Goal: Task Accomplishment & Management: Manage account settings

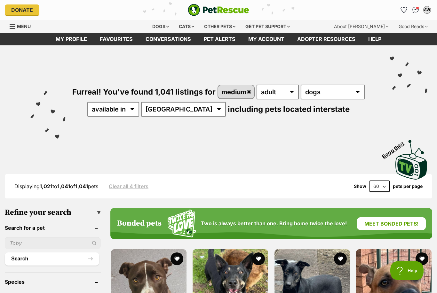
click at [113, 41] on link "Favourites" at bounding box center [116, 39] width 46 height 12
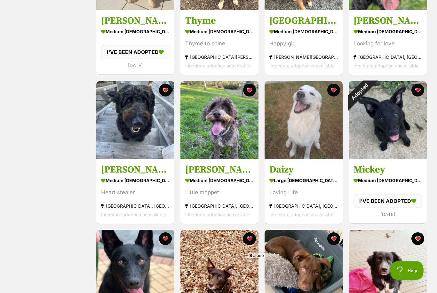
scroll to position [199, 0]
click at [312, 138] on img at bounding box center [304, 120] width 78 height 78
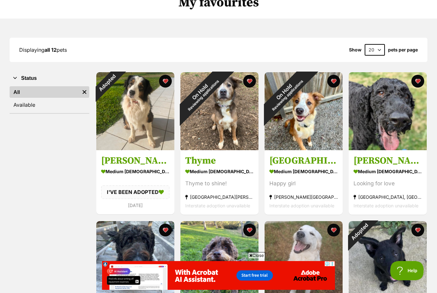
scroll to position [0, 0]
click at [156, 119] on img at bounding box center [135, 111] width 78 height 78
click at [168, 82] on button "favourite" at bounding box center [165, 81] width 13 height 13
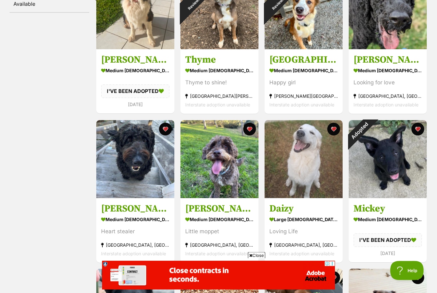
scroll to position [160, 0]
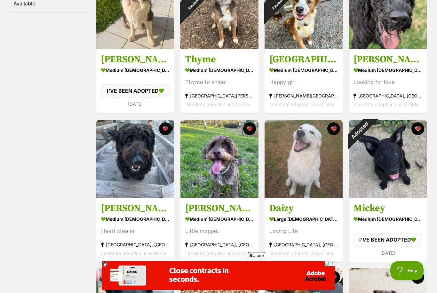
click at [420, 129] on button "favourite" at bounding box center [417, 129] width 13 height 13
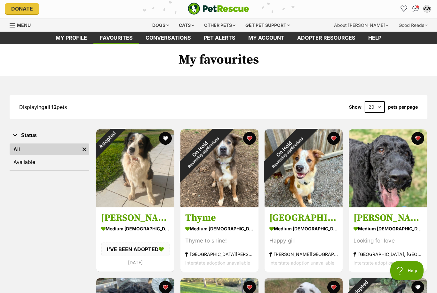
scroll to position [2, 0]
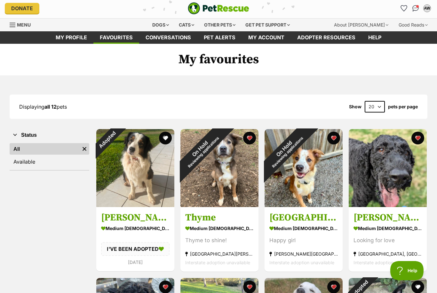
click at [251, 137] on button "favourite" at bounding box center [249, 138] width 13 height 13
click at [331, 136] on button "favourite" at bounding box center [333, 138] width 13 height 13
click at [335, 135] on button "favourite" at bounding box center [333, 138] width 13 height 13
click at [250, 138] on button "favourite" at bounding box center [249, 138] width 13 height 13
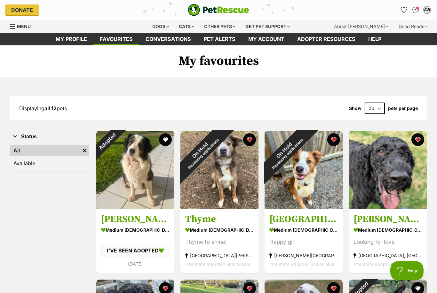
scroll to position [0, 0]
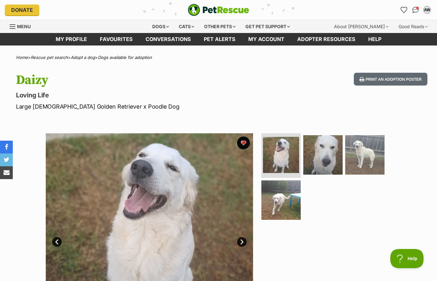
click at [368, 153] on img at bounding box center [364, 154] width 39 height 39
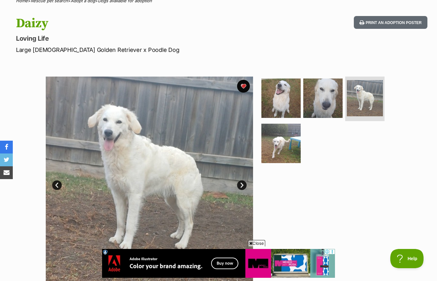
click at [61, 186] on link "Prev" at bounding box center [57, 185] width 10 height 10
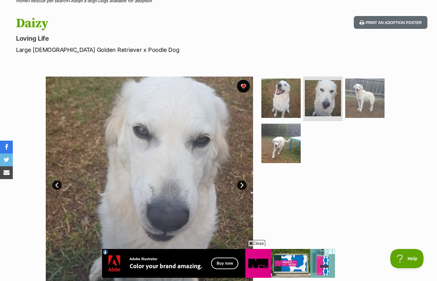
click at [60, 186] on link "Prev" at bounding box center [57, 185] width 10 height 10
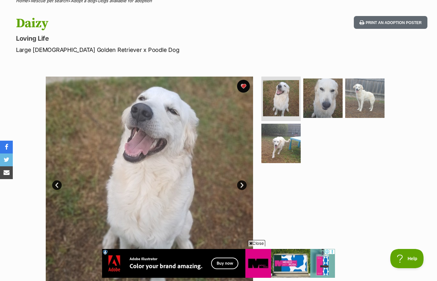
click at [59, 184] on link "Prev" at bounding box center [57, 185] width 10 height 10
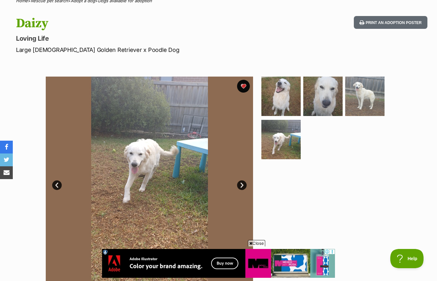
click at [59, 184] on link "Prev" at bounding box center [57, 185] width 10 height 10
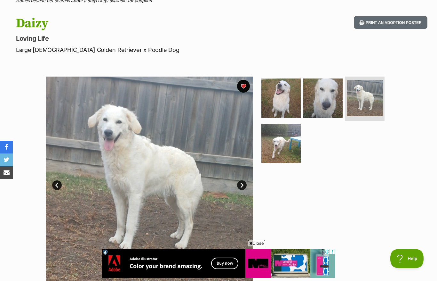
click at [55, 180] on link "Prev" at bounding box center [57, 185] width 10 height 10
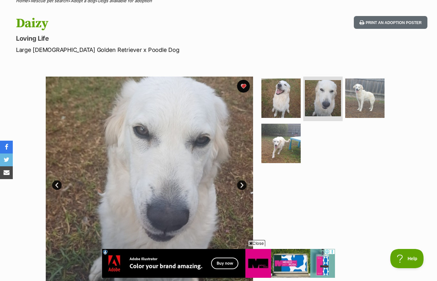
click at [259, 246] on span "Close" at bounding box center [256, 243] width 17 height 6
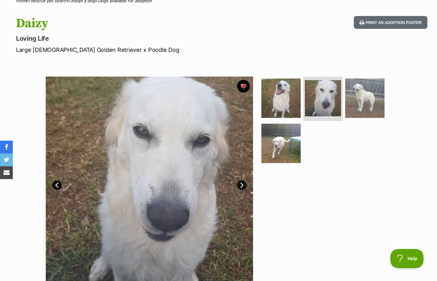
click at [275, 98] on img at bounding box center [280, 97] width 39 height 39
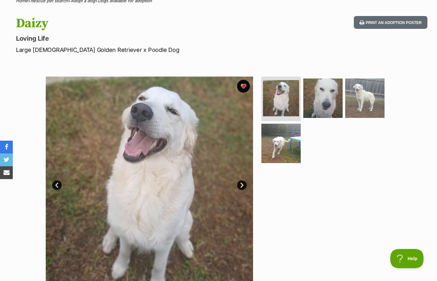
click at [332, 98] on img at bounding box center [322, 97] width 39 height 39
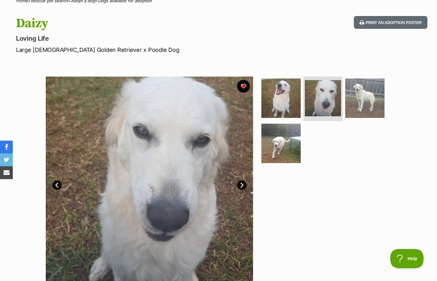
click at [289, 142] on img at bounding box center [280, 142] width 39 height 39
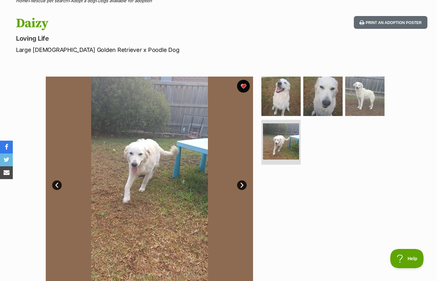
click at [283, 95] on img at bounding box center [280, 95] width 39 height 39
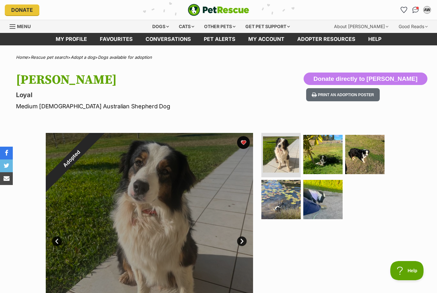
click at [98, 142] on div "Adopted" at bounding box center [72, 159] width 52 height 52
click at [98, 141] on div "Adopted" at bounding box center [72, 159] width 52 height 52
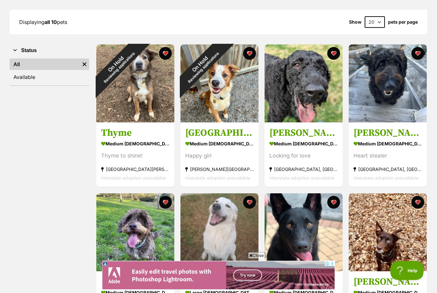
scroll to position [86, 0]
click at [223, 87] on div "On Hold Reviewing applications" at bounding box center [201, 65] width 42 height 42
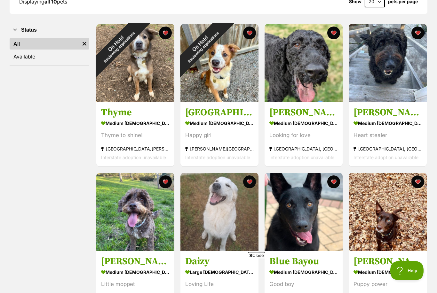
scroll to position [0, 0]
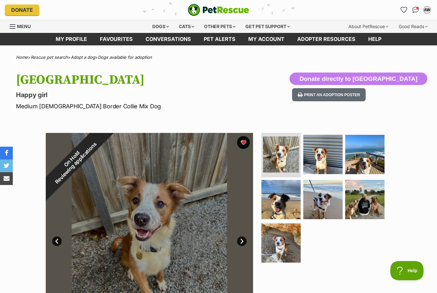
click at [287, 198] on img at bounding box center [280, 199] width 39 height 39
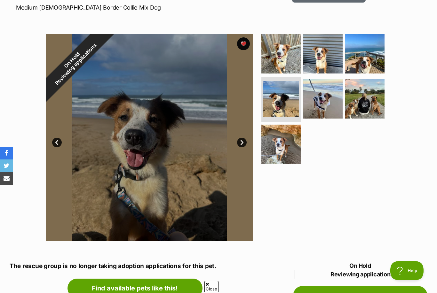
click at [284, 145] on img at bounding box center [280, 144] width 39 height 39
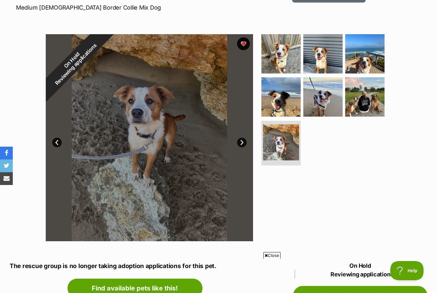
click at [328, 99] on img at bounding box center [322, 96] width 39 height 39
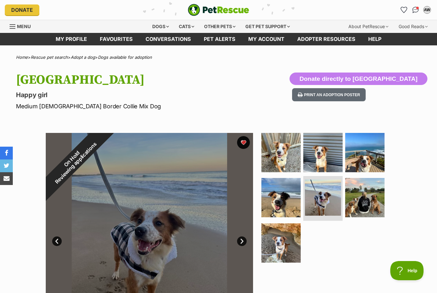
click at [415, 12] on img "Conversations" at bounding box center [415, 10] width 7 height 6
